Goal: Information Seeking & Learning: Learn about a topic

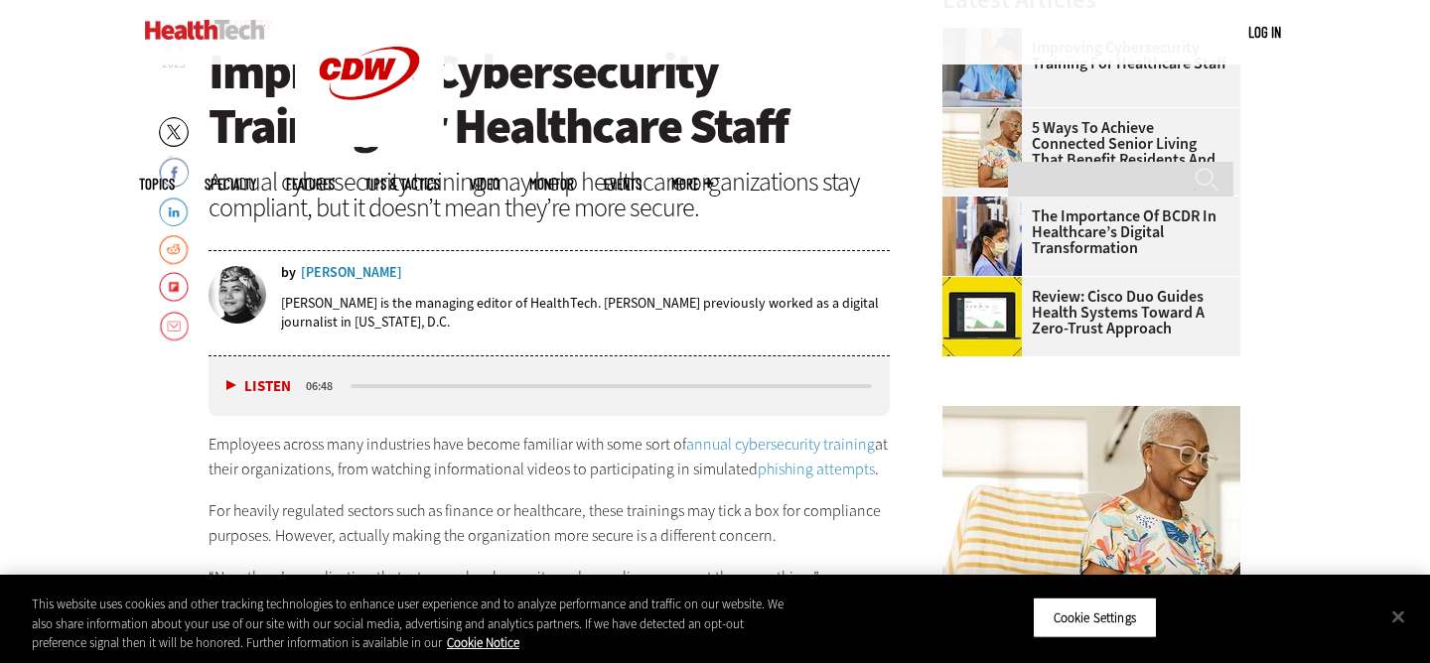
scroll to position [728, 0]
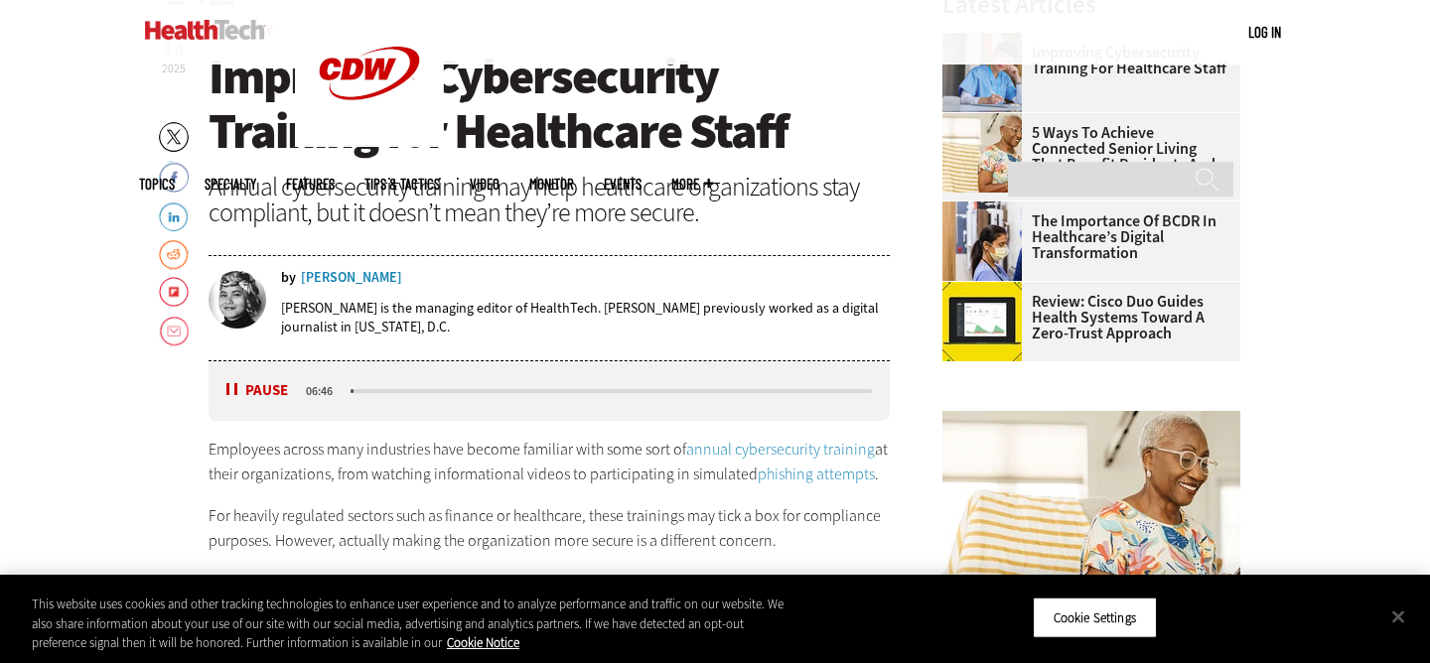
click at [241, 383] on button "Pause" at bounding box center [257, 390] width 62 height 15
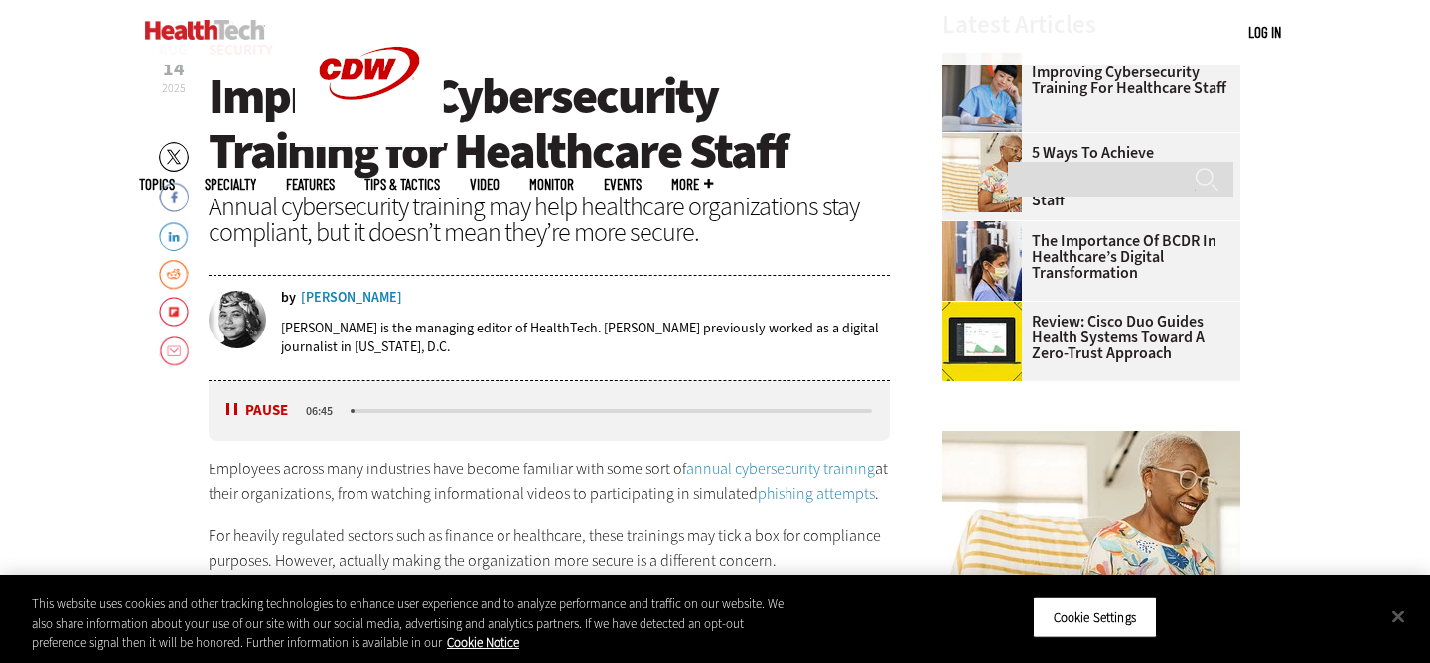
scroll to position [711, 0]
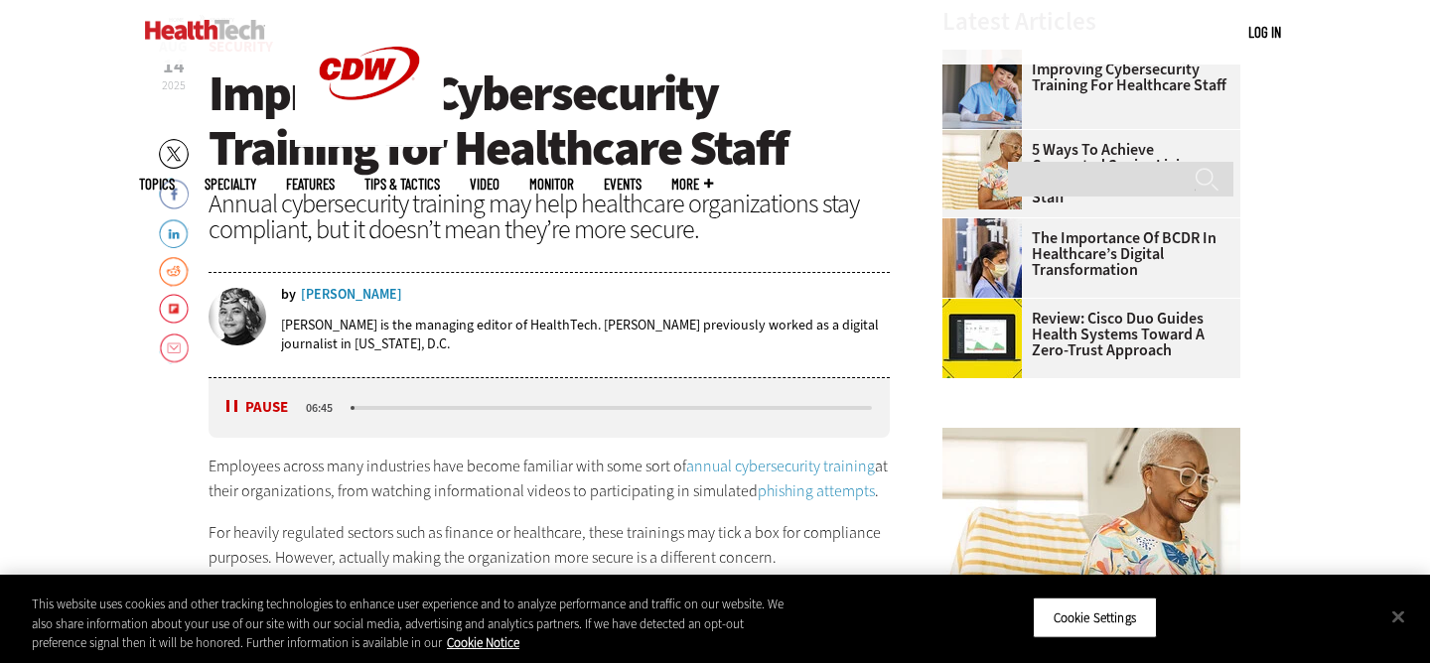
click at [241, 393] on div "Listen Pause 06:45" at bounding box center [549, 408] width 681 height 60
click at [240, 400] on button "Pause" at bounding box center [257, 407] width 62 height 15
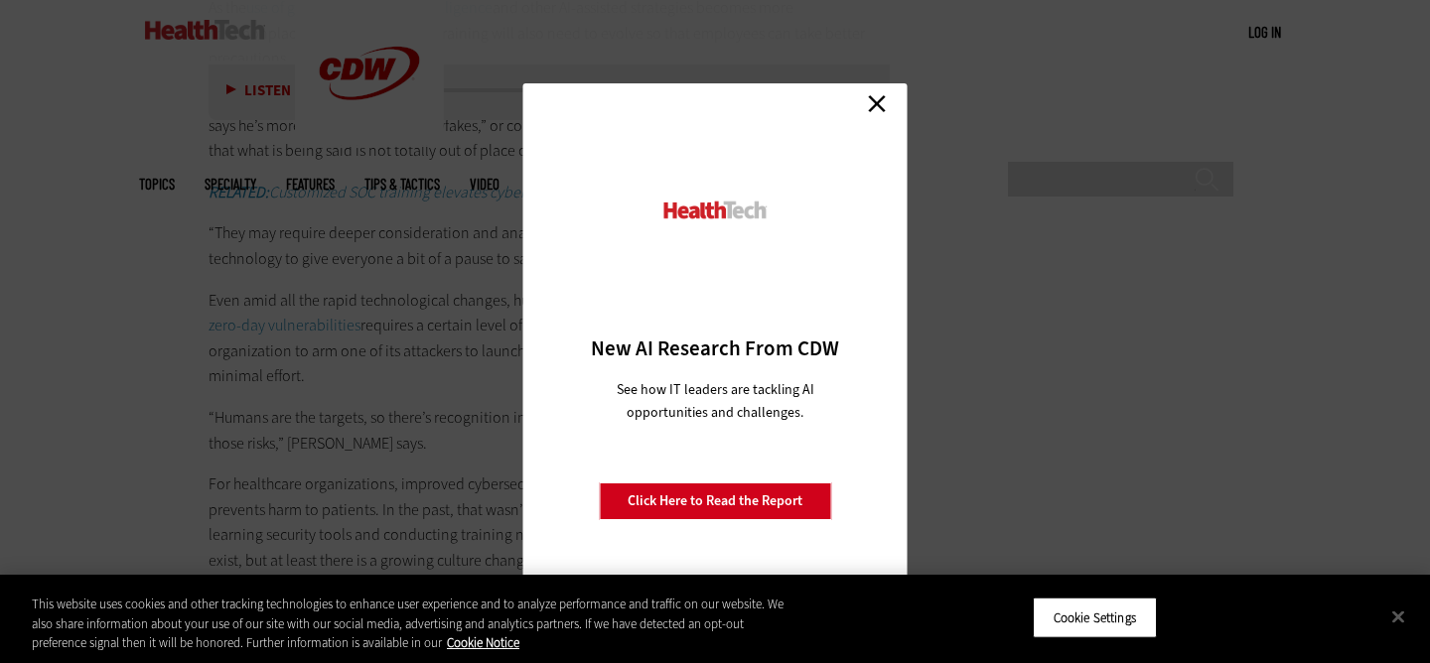
scroll to position [3241, 0]
click at [874, 102] on link "Close" at bounding box center [877, 103] width 30 height 30
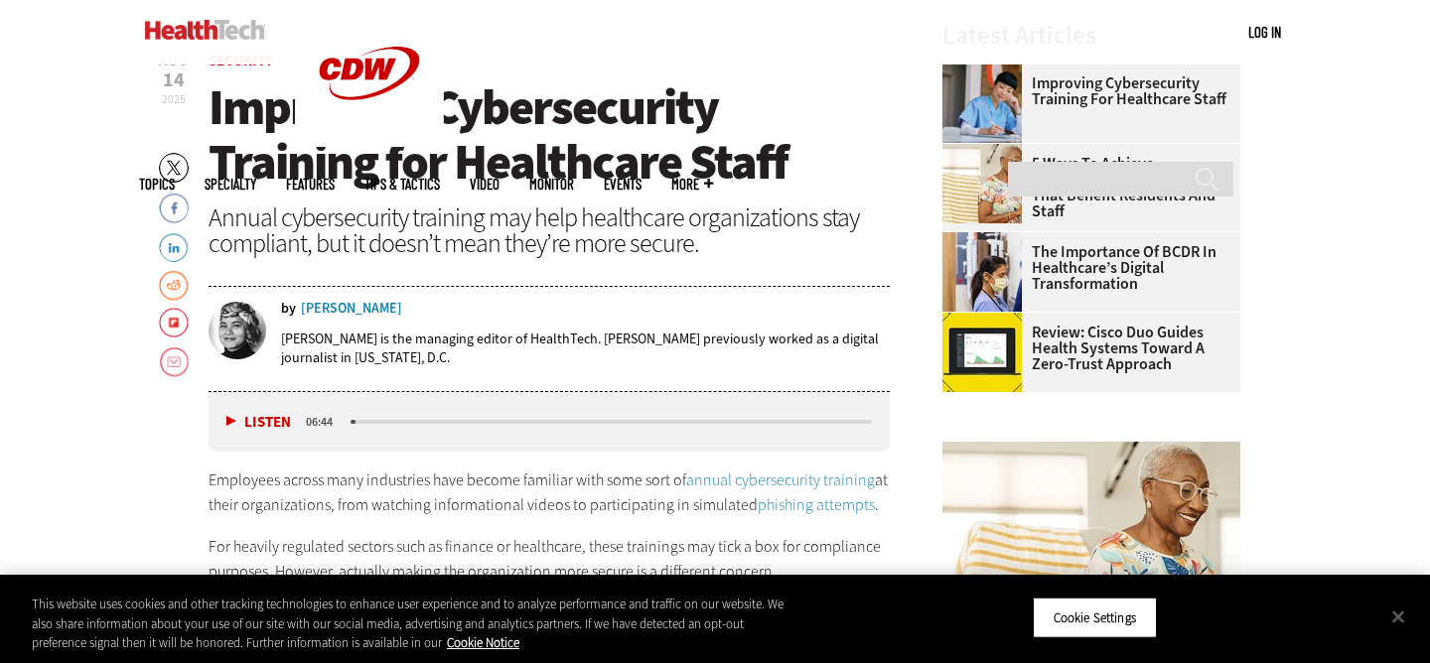
scroll to position [698, 0]
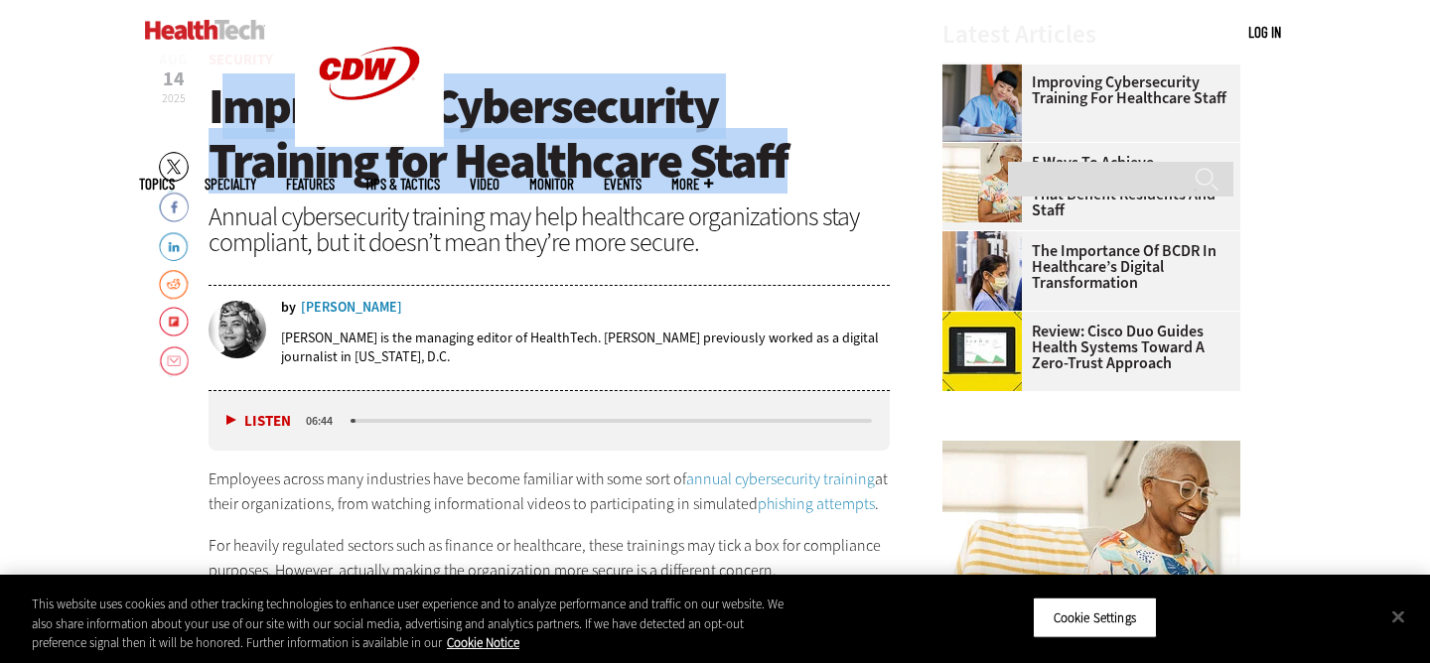
drag, startPoint x: 799, startPoint y: 175, endPoint x: 219, endPoint y: 116, distance: 582.8
click at [218, 116] on h1 "Improving Cybersecurity Training for Healthcare Staff" at bounding box center [549, 133] width 681 height 109
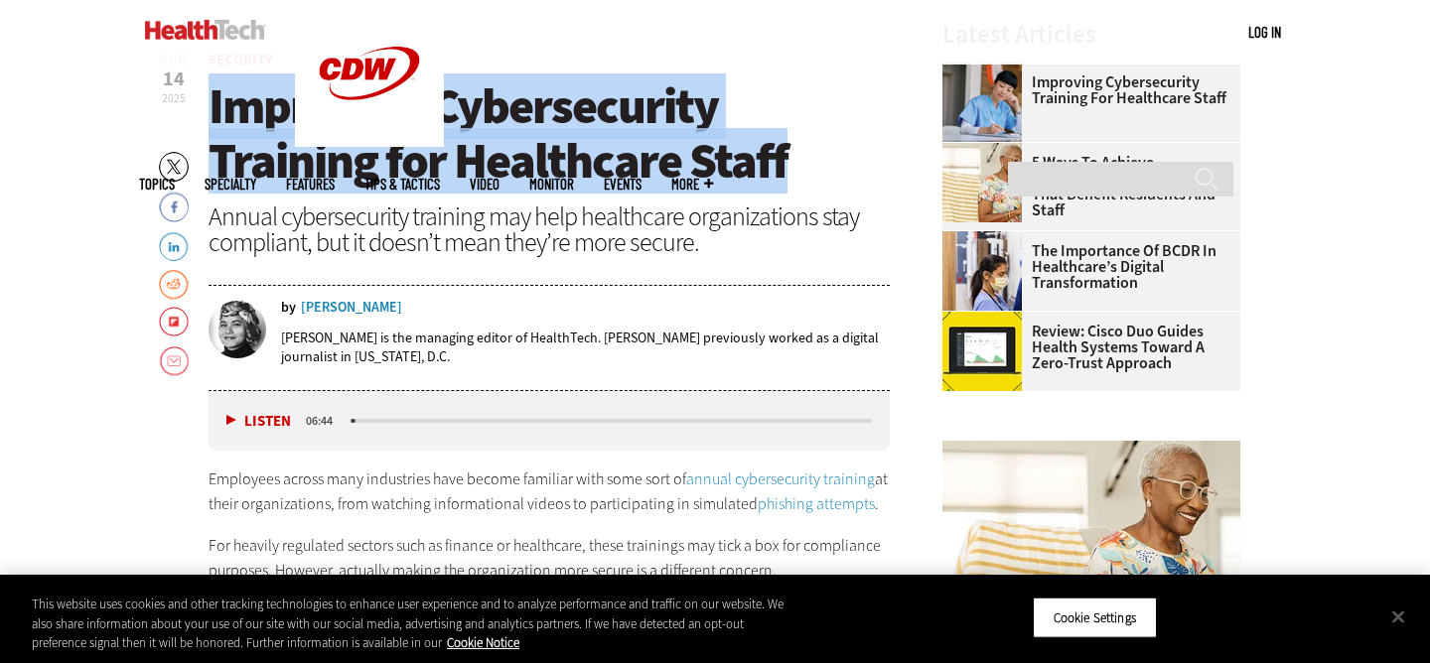
drag, startPoint x: 210, startPoint y: 107, endPoint x: 822, endPoint y: 163, distance: 614.1
click at [822, 163] on h1 "Improving Cybersecurity Training for Healthcare Staff" at bounding box center [549, 133] width 681 height 109
copy span "Improving Cybersecurity Training for Healthcare Staff"
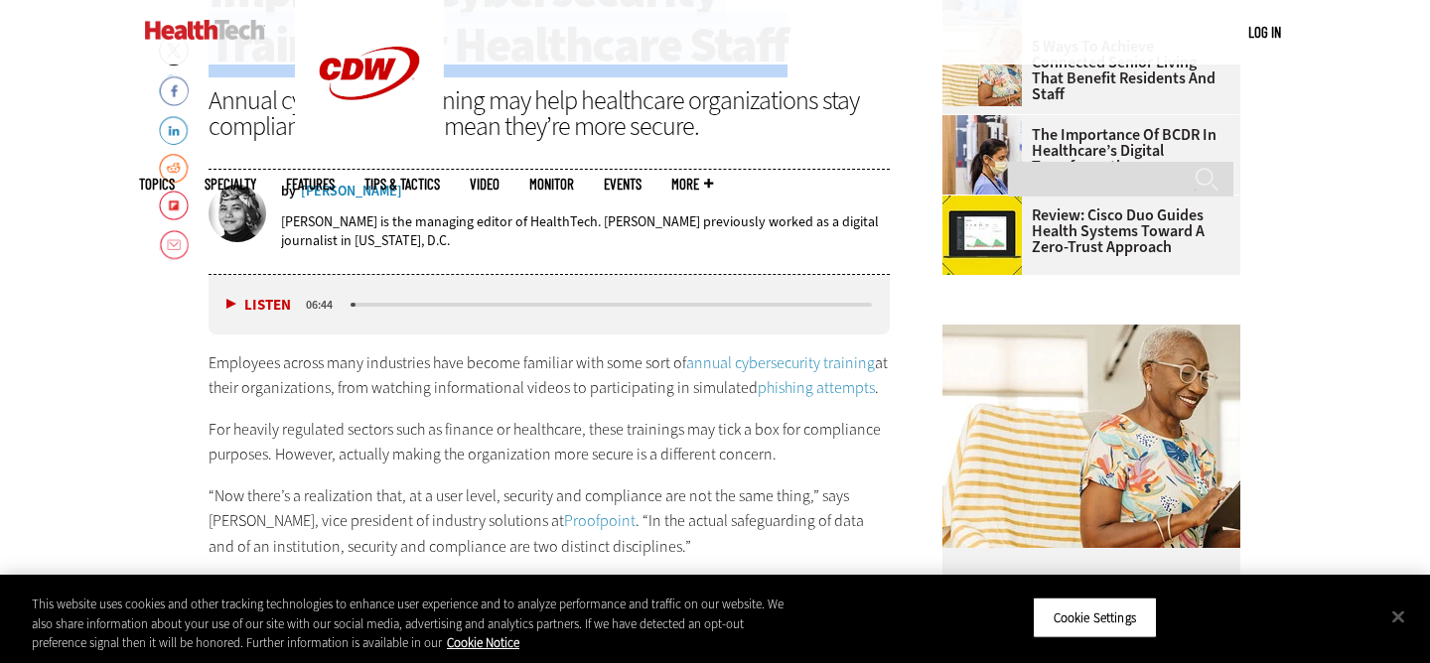
scroll to position [835, 0]
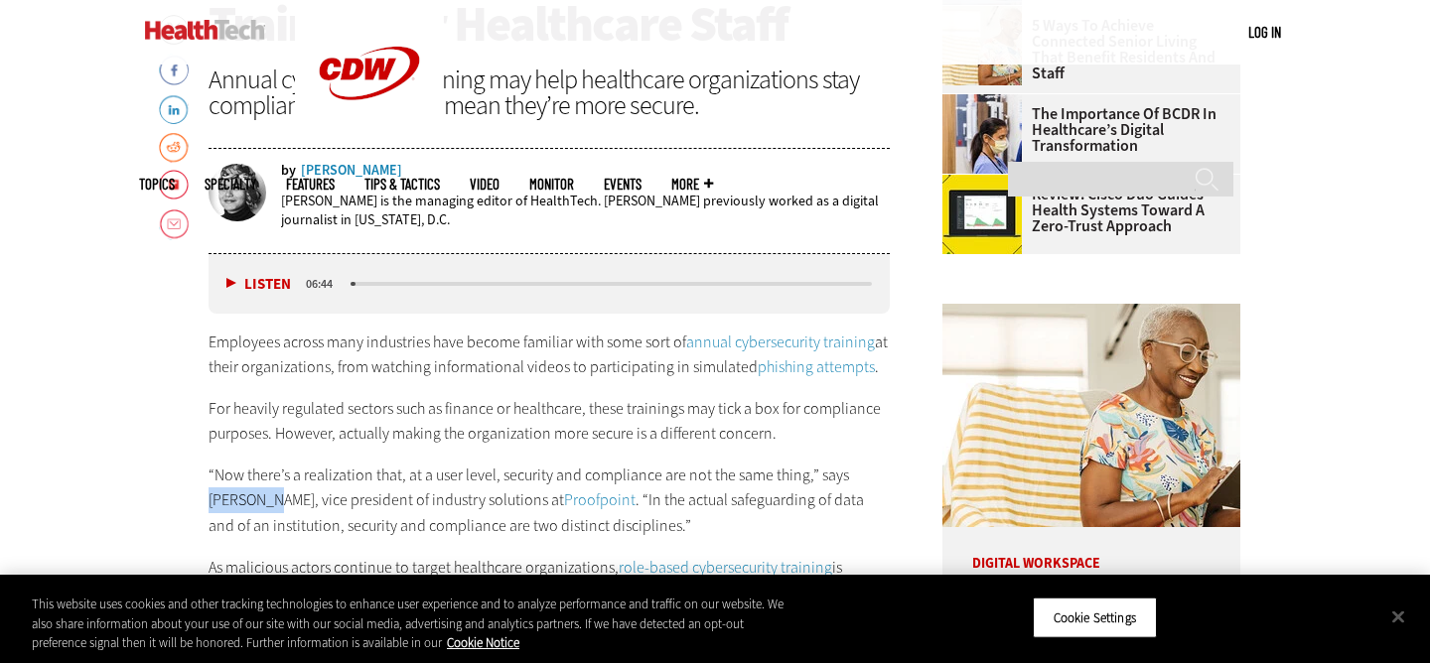
drag, startPoint x: 844, startPoint y: 476, endPoint x: 232, endPoint y: 490, distance: 611.8
click at [232, 490] on p "“Now there’s a realization that, at a user level, security and compliance are n…" at bounding box center [549, 501] width 681 height 76
copy p "[PERSON_NAME]"
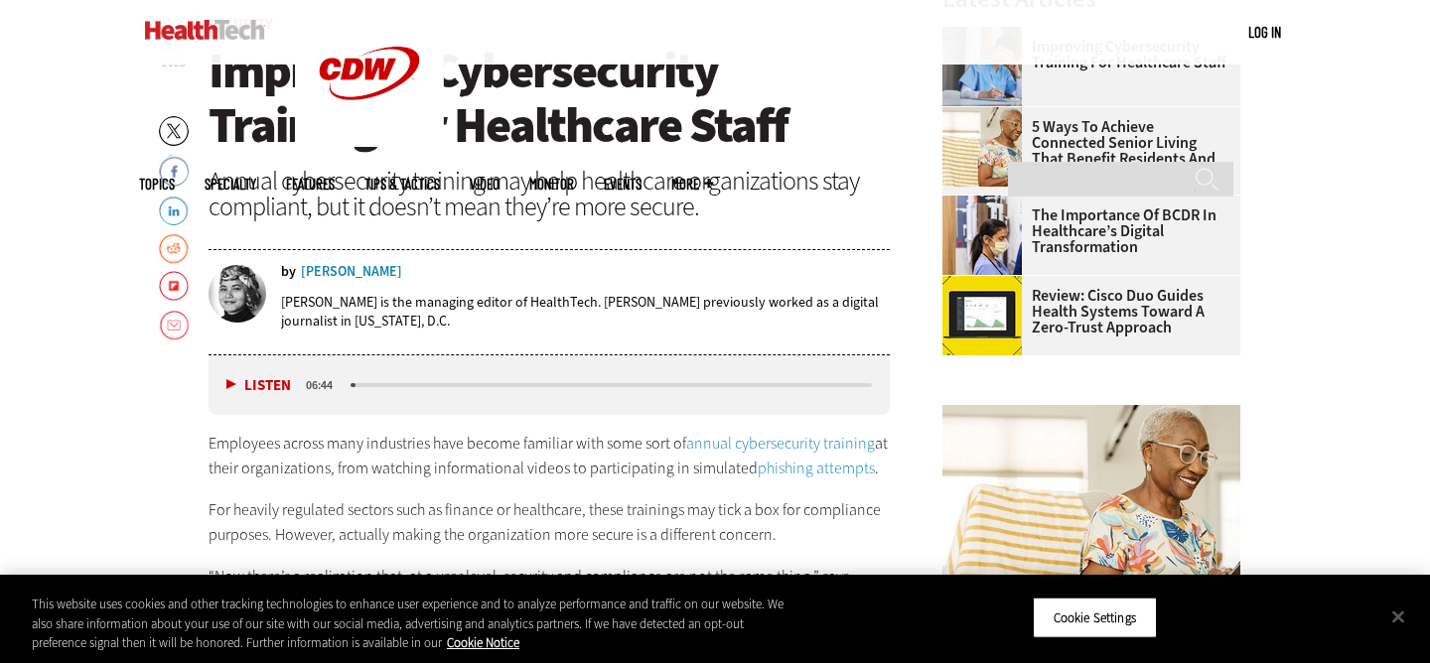
click at [544, 207] on div "Annual cybersecurity training may help healthcare organizations stay compliant,…" at bounding box center [549, 194] width 681 height 52
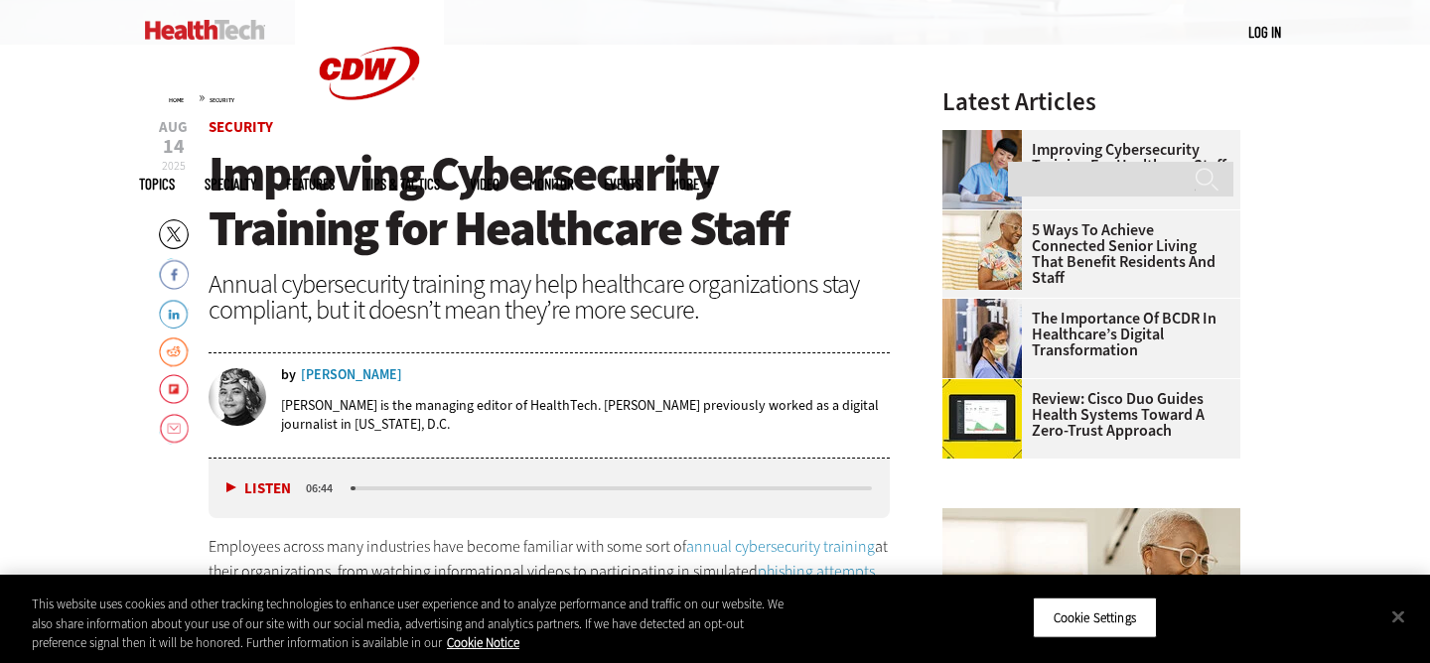
click at [540, 212] on span "Improving Cybersecurity Training for Healthcare Staff" at bounding box center [498, 201] width 579 height 120
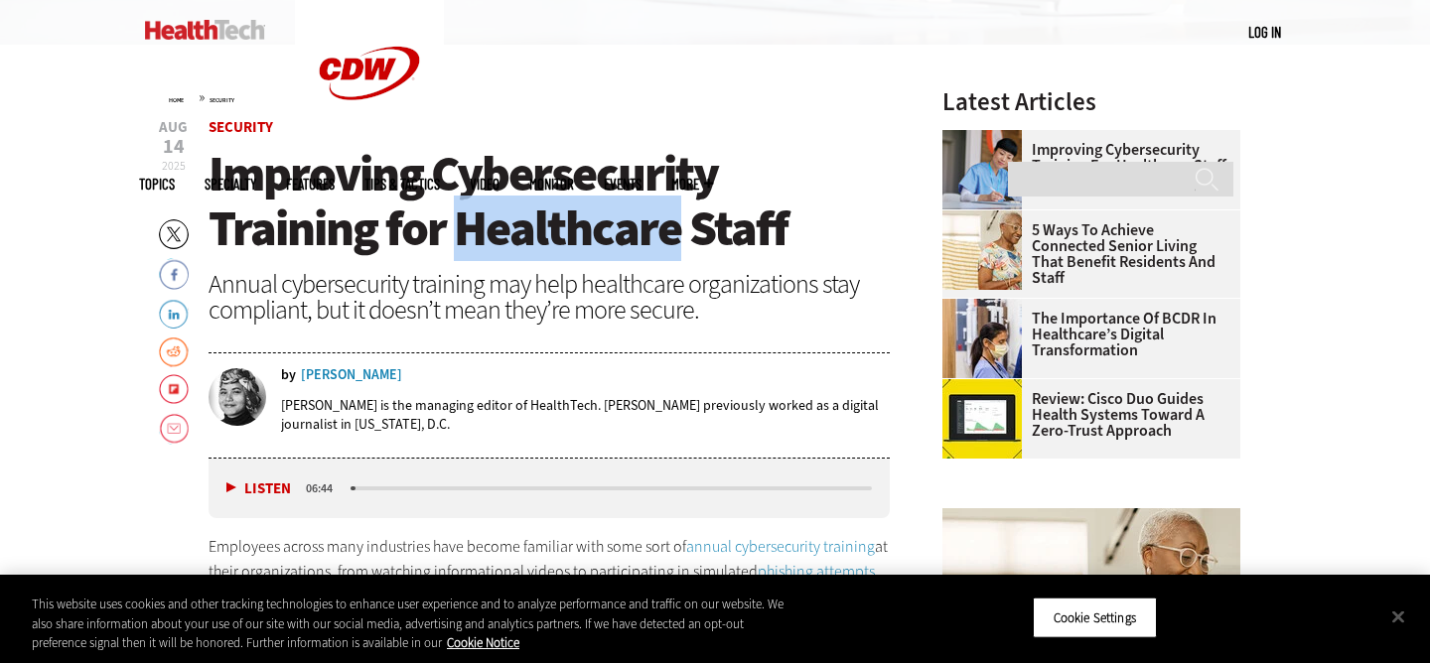
click at [540, 212] on span "Improving Cybersecurity Training for Healthcare Staff" at bounding box center [498, 201] width 579 height 120
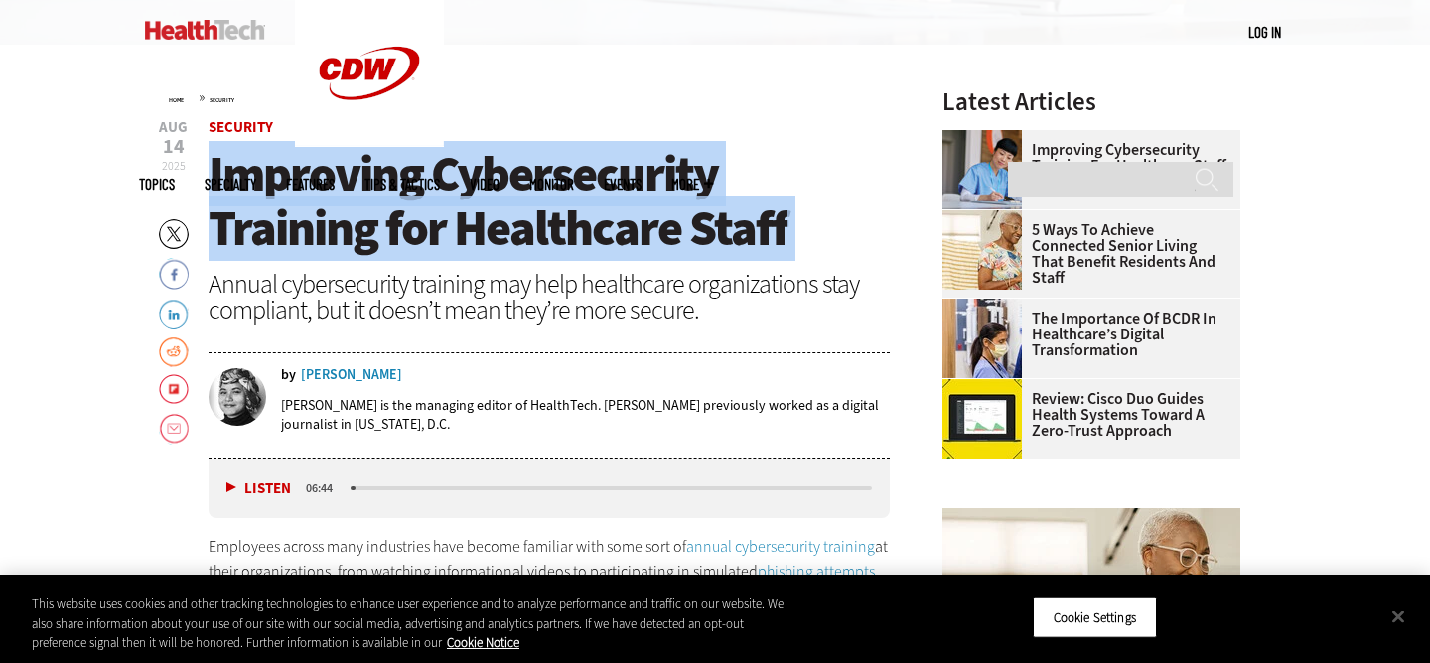
click at [540, 212] on span "Improving Cybersecurity Training for Healthcare Staff" at bounding box center [498, 201] width 579 height 120
copy header "Improving Cybersecurity Training for Healthcare Staff"
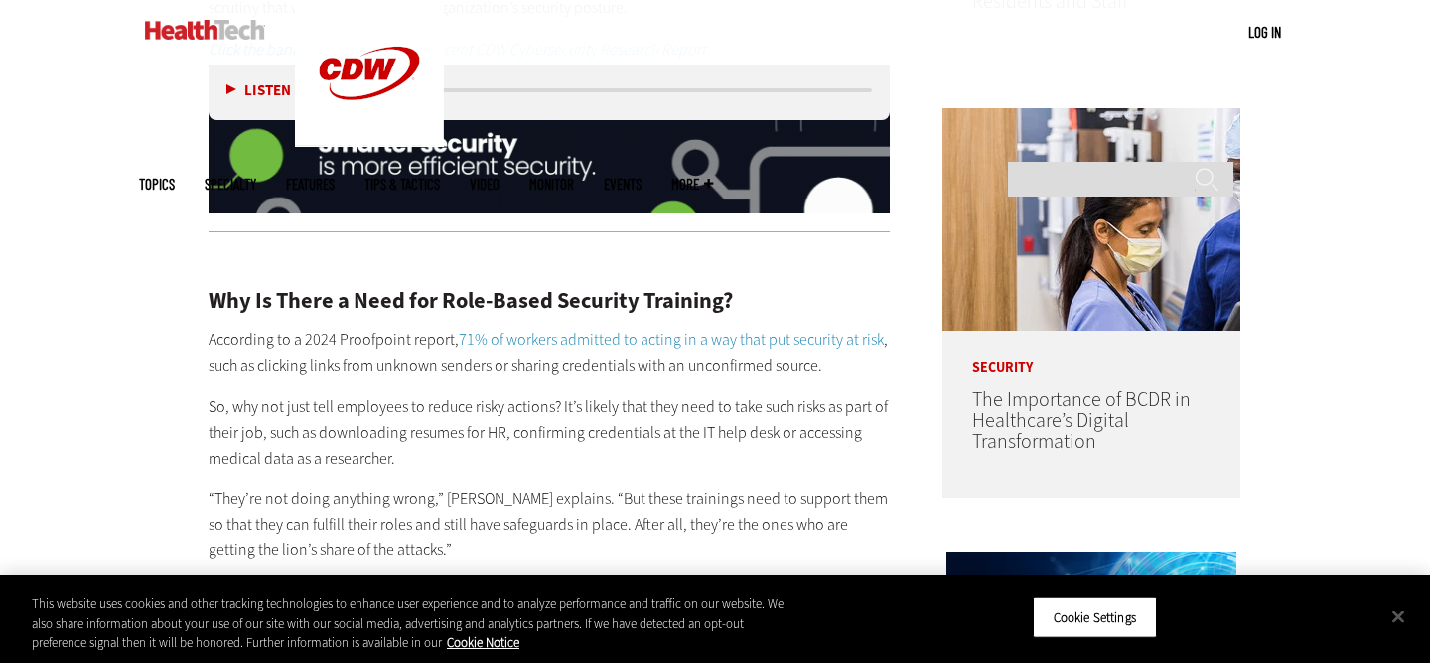
scroll to position [1474, 0]
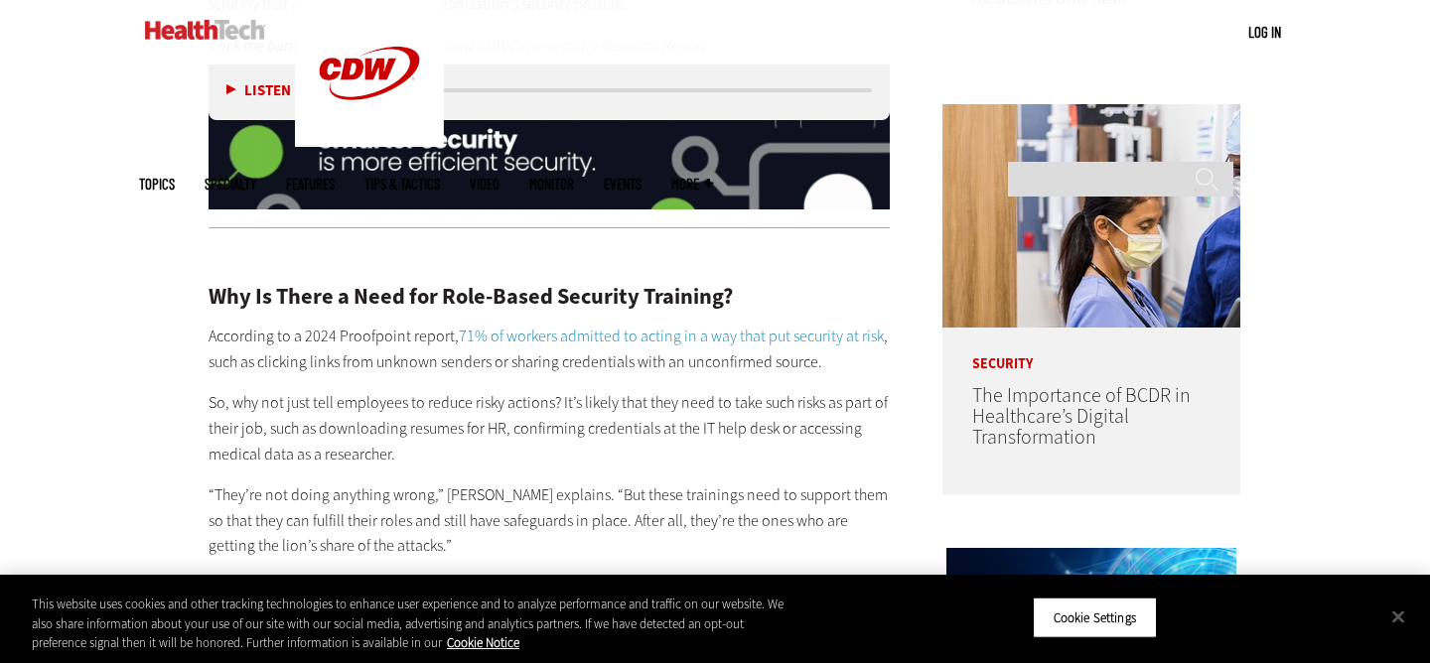
click at [704, 340] on link "71% of workers admitted to acting in a way that put security at risk" at bounding box center [671, 336] width 425 height 21
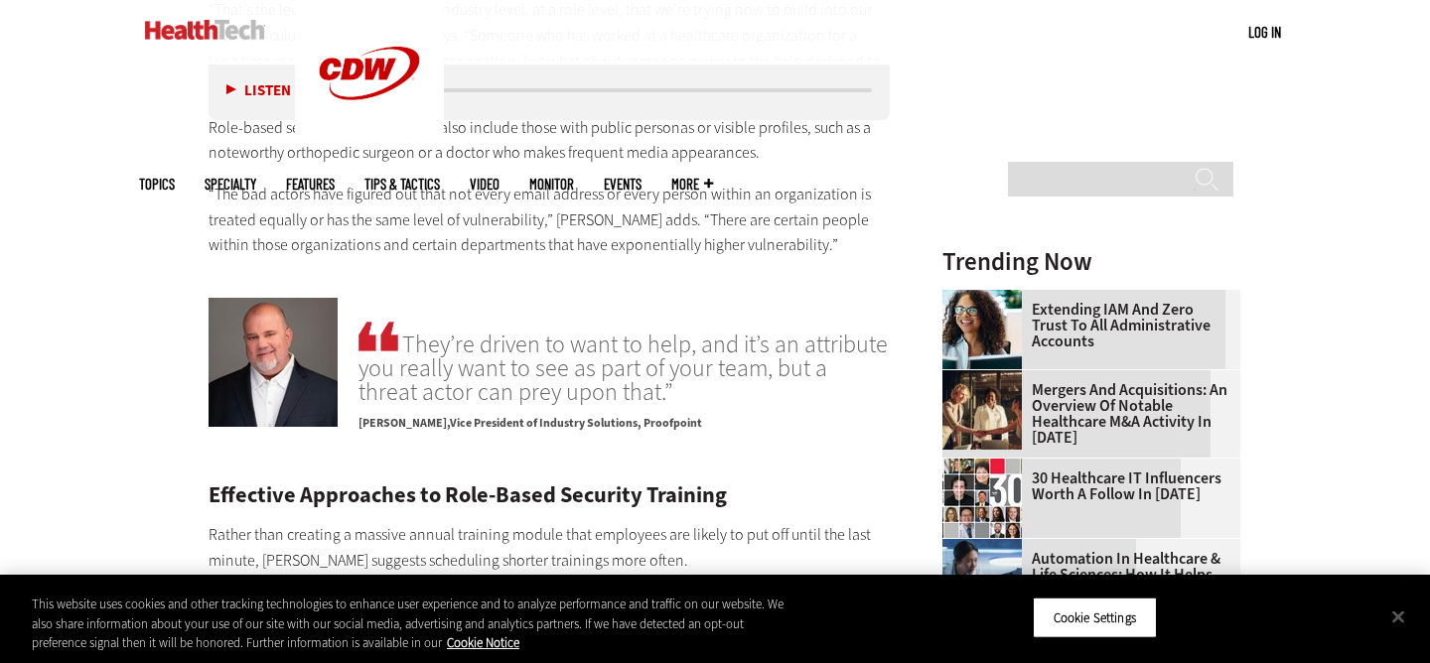
scroll to position [2527, 0]
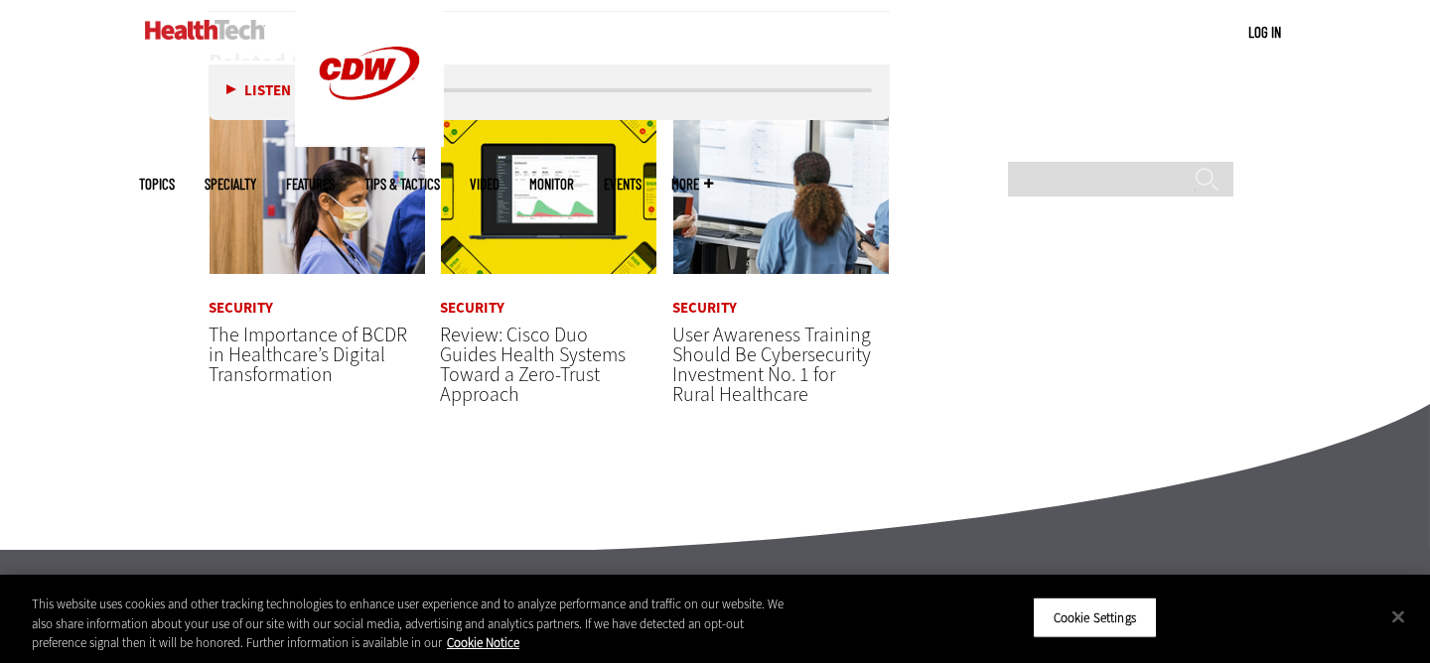
scroll to position [4647, 0]
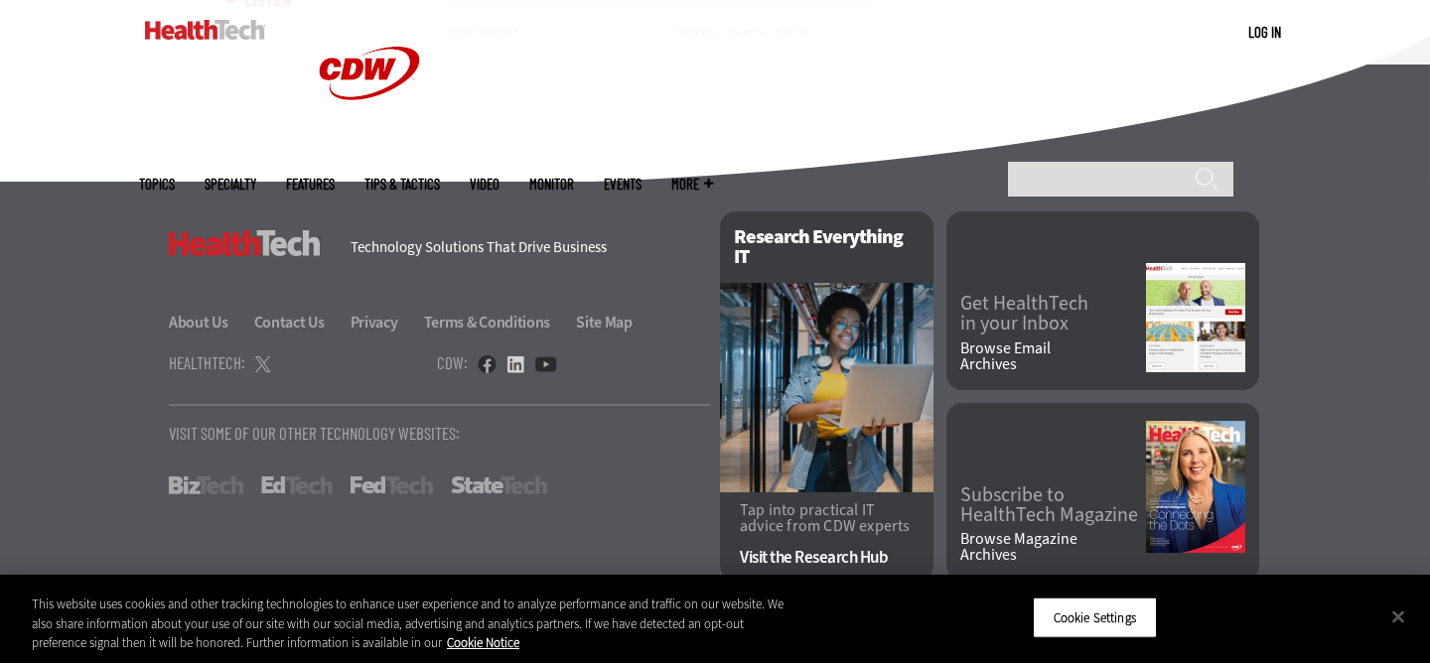
click at [509, 366] on link at bounding box center [515, 364] width 18 height 18
click at [182, 36] on img at bounding box center [205, 30] width 120 height 20
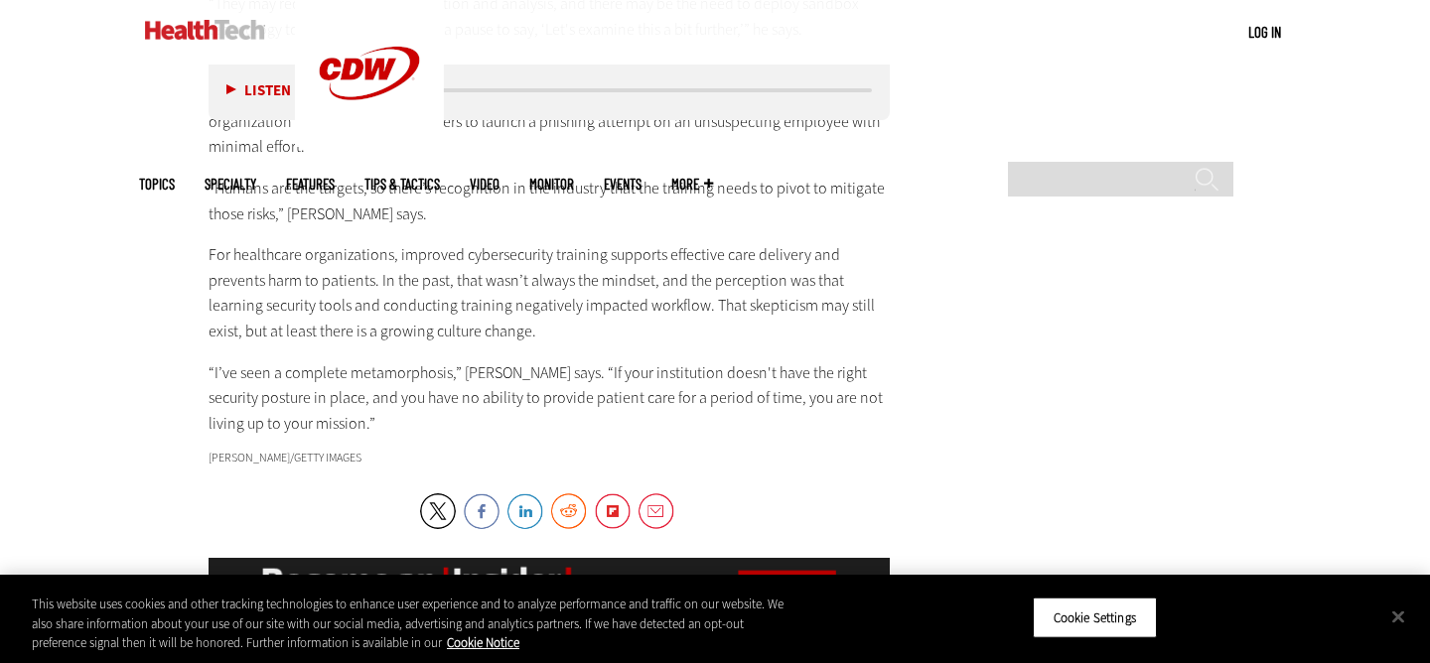
scroll to position [3467, 0]
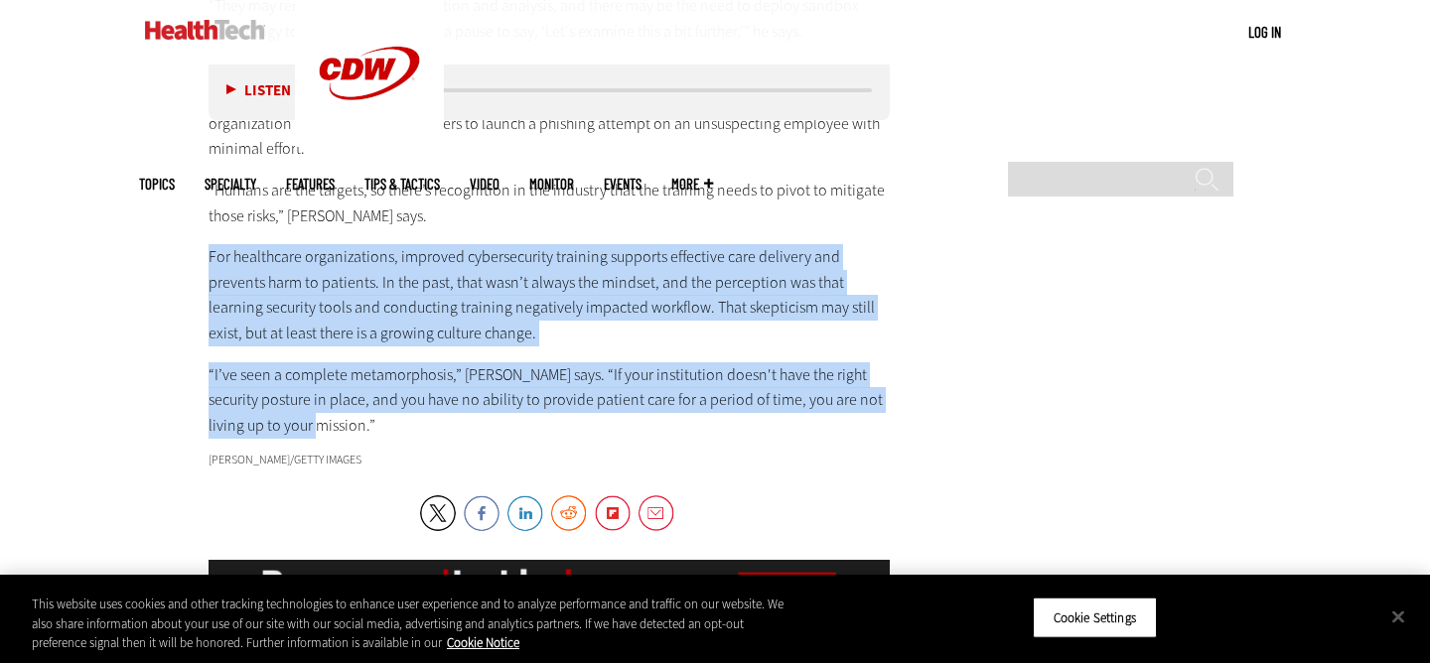
drag, startPoint x: 278, startPoint y: 401, endPoint x: 176, endPoint y: 231, distance: 198.2
copy div "For healthcare organizations, improved cybersecurity training supports effectiv…"
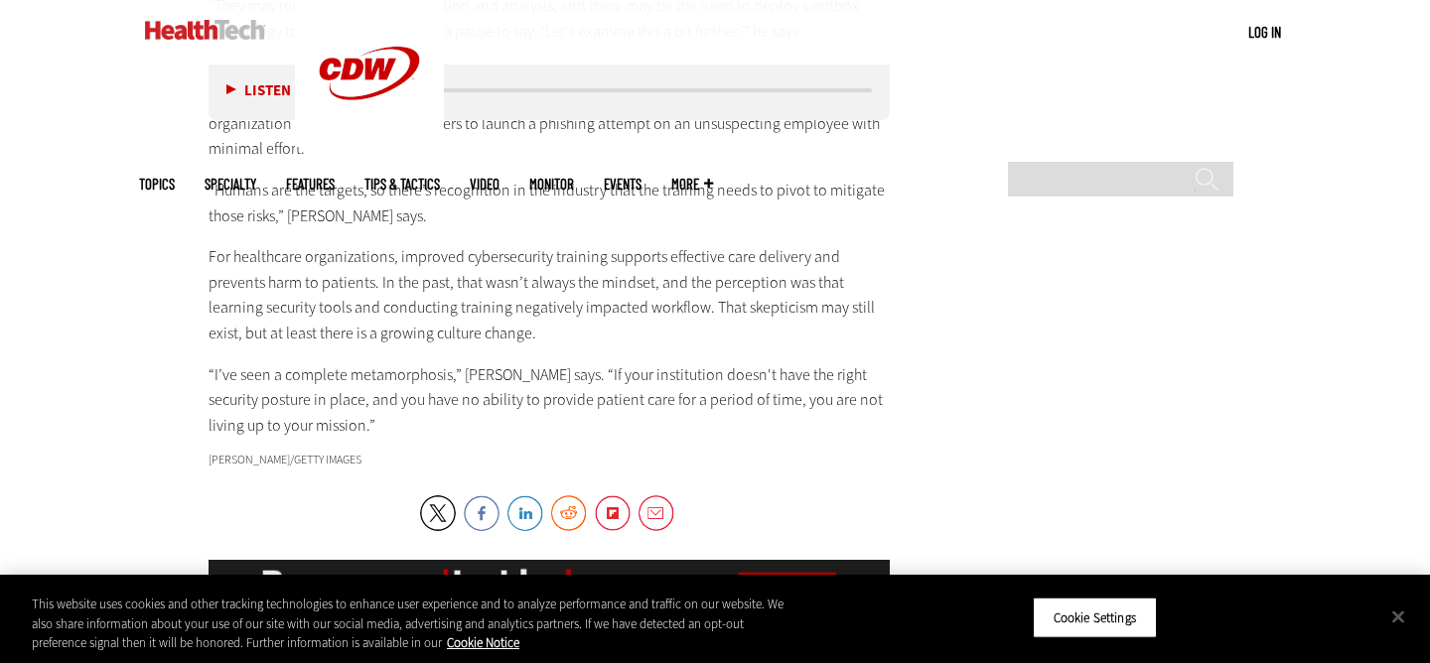
click at [767, 372] on p "“I’ve seen a complete metamorphosis,” [PERSON_NAME] says. “If your institution …" at bounding box center [549, 400] width 681 height 76
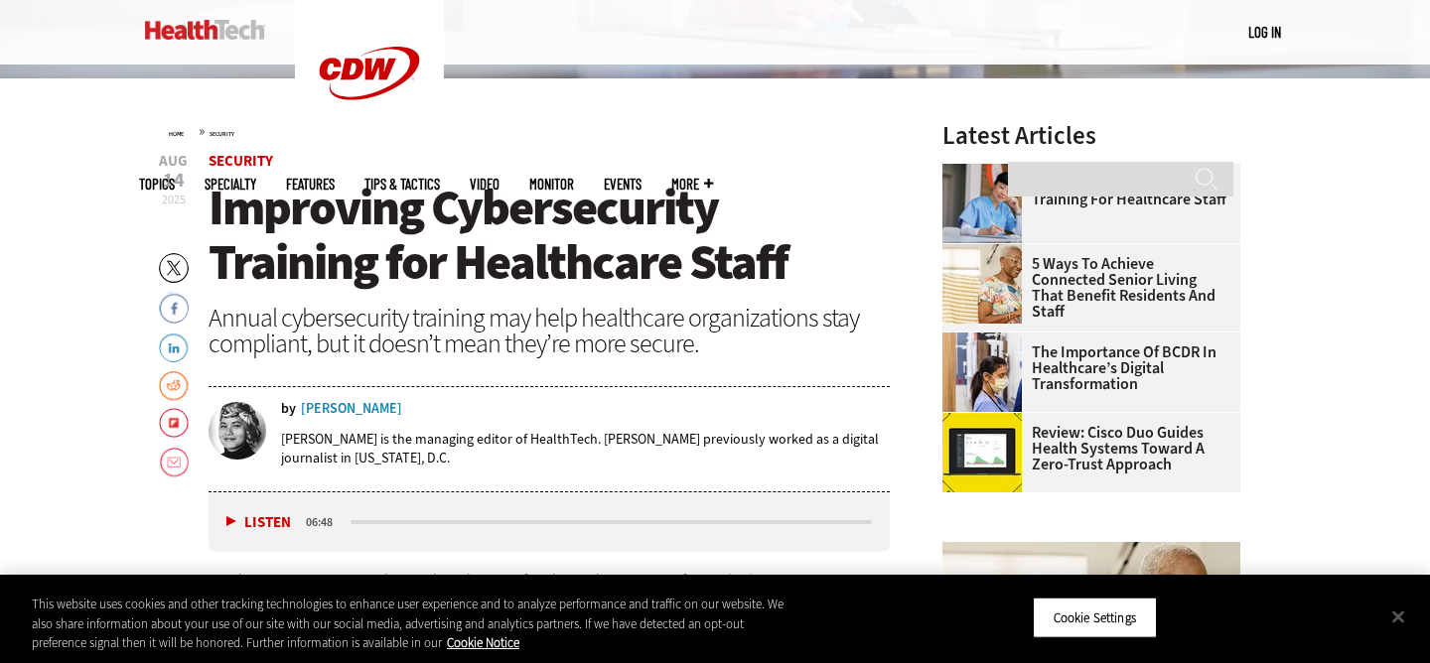
scroll to position [675, 0]
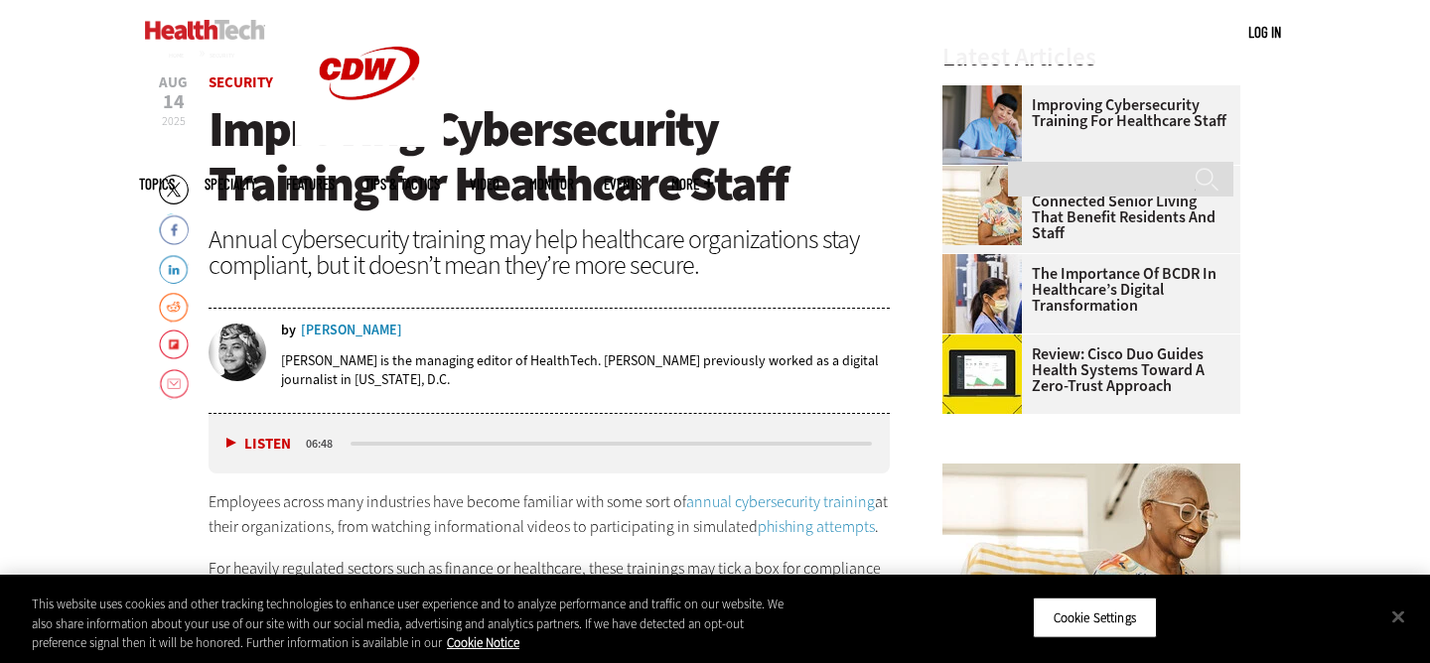
click at [382, 140] on span "Improving Cybersecurity Training for Healthcare Staff" at bounding box center [498, 156] width 579 height 120
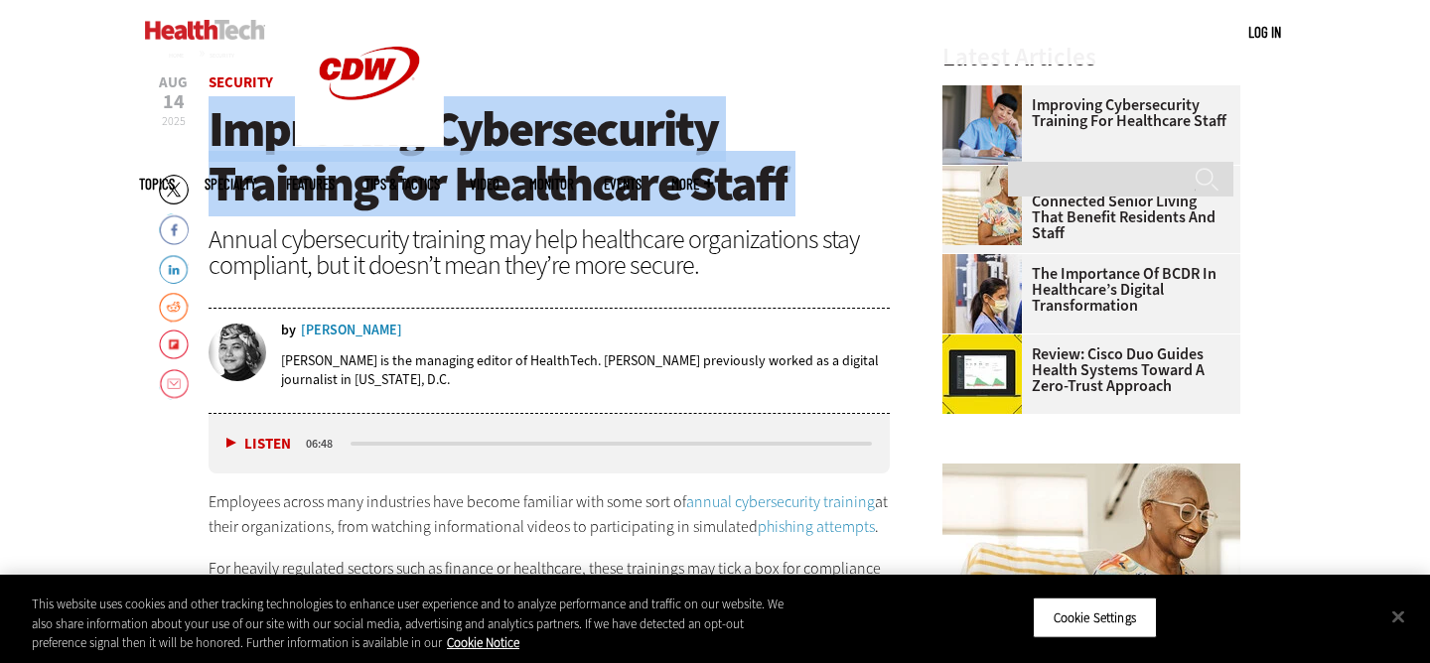
click at [382, 140] on span "Improving Cybersecurity Training for Healthcare Staff" at bounding box center [498, 156] width 579 height 120
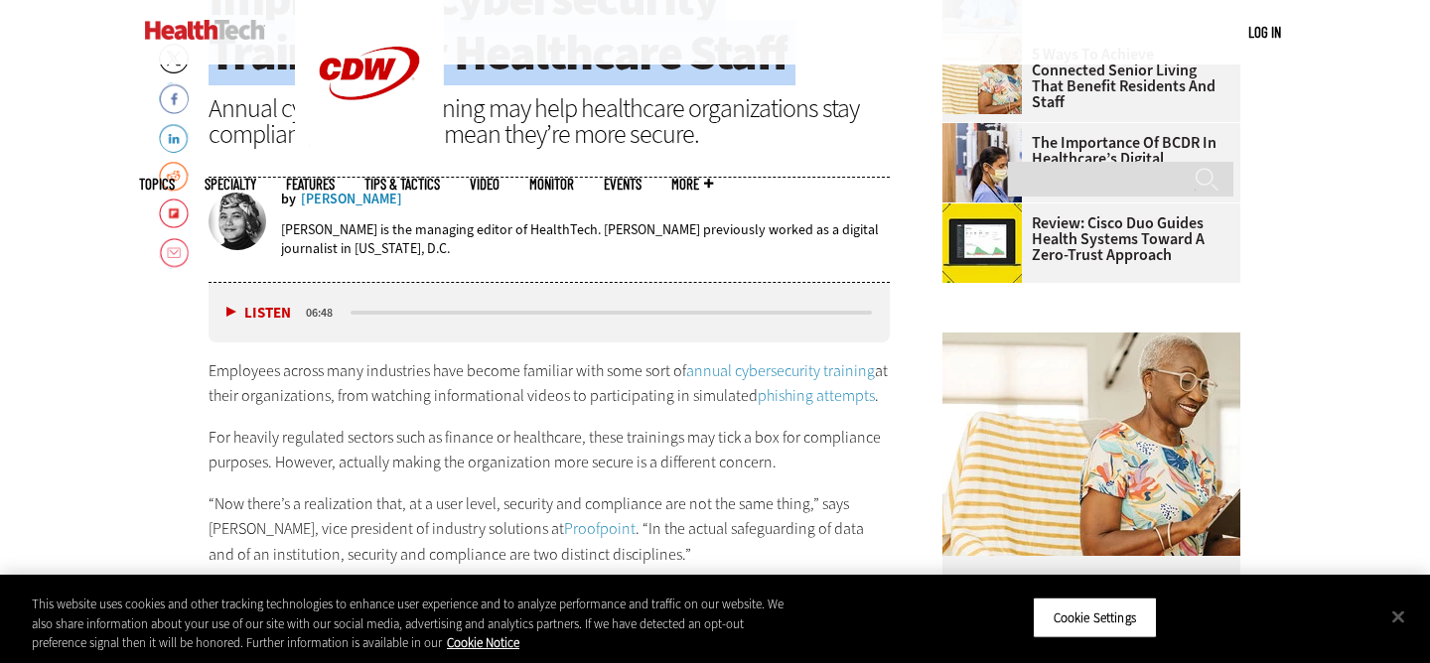
scroll to position [830, 0]
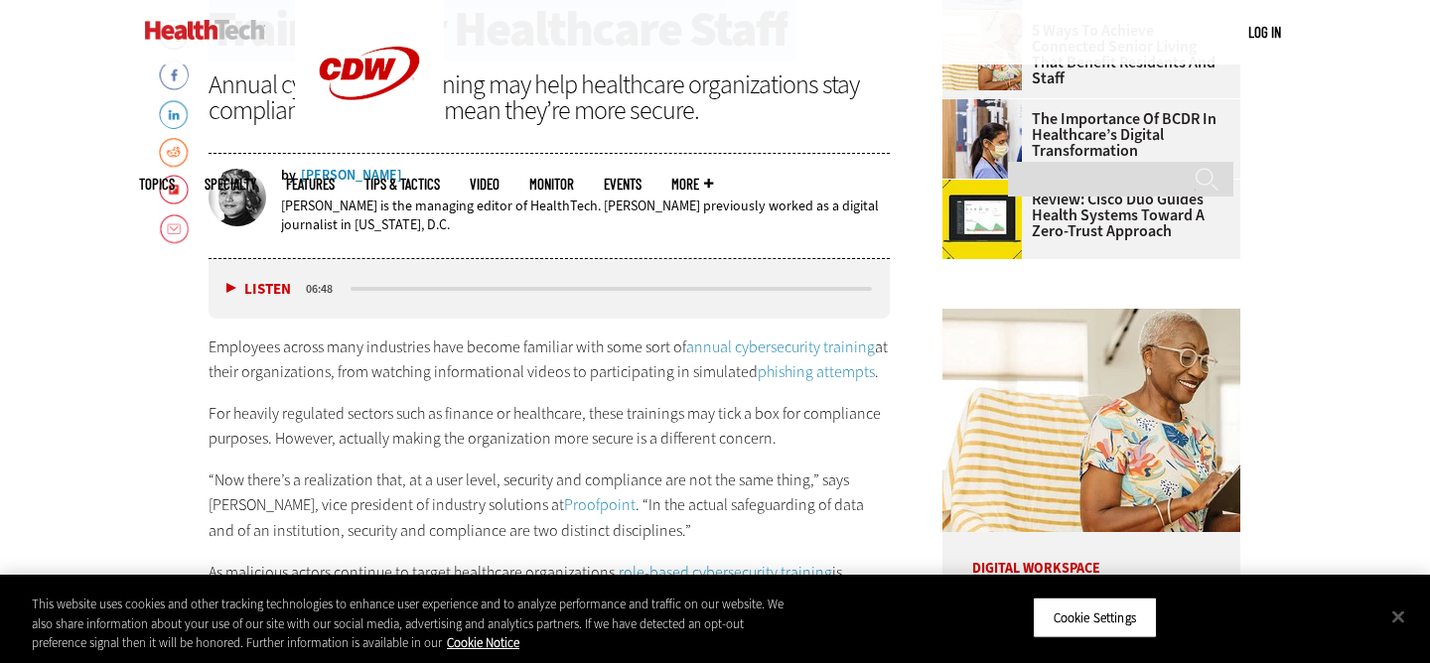
copy header "Improving Cybersecurity Training for Healthcare Staff"
